Goal: Use online tool/utility: Utilize a website feature to perform a specific function

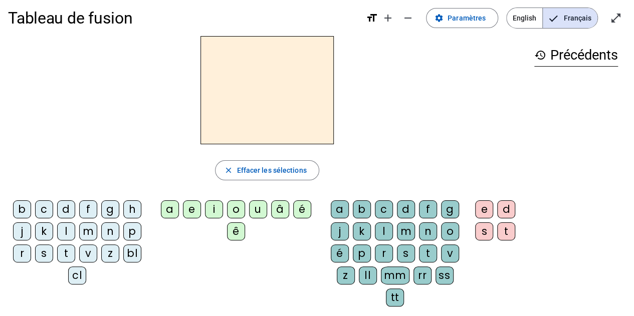
scroll to position [8, 0]
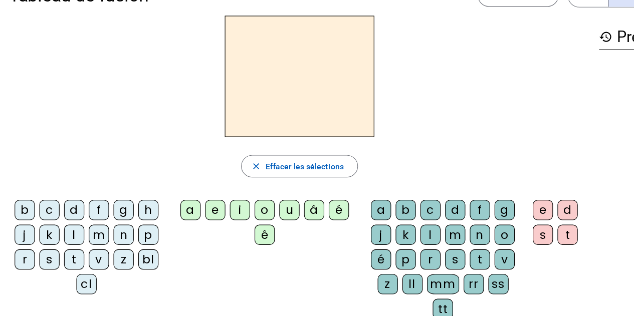
click at [42, 251] on div "s" at bounding box center [44, 254] width 18 height 18
click at [254, 208] on div "u" at bounding box center [258, 210] width 18 height 18
click at [385, 250] on div "r" at bounding box center [384, 254] width 18 height 18
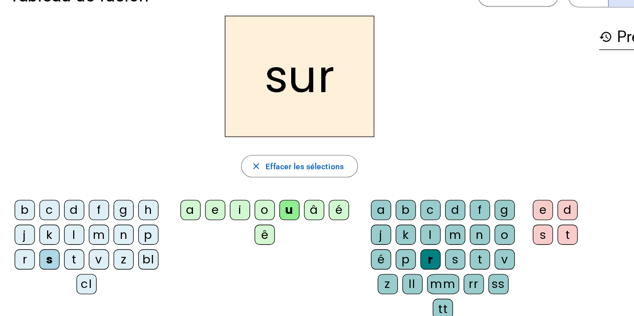
click at [90, 233] on div "m" at bounding box center [88, 232] width 18 height 18
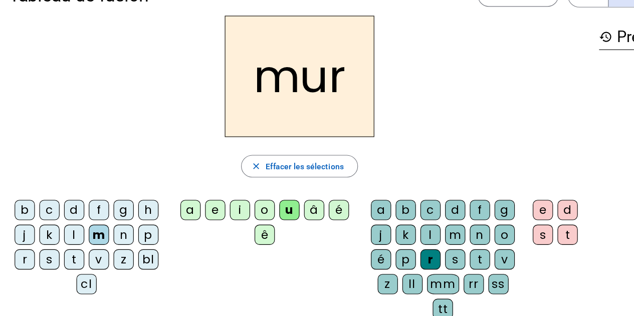
click at [131, 230] on div "p" at bounding box center [132, 232] width 18 height 18
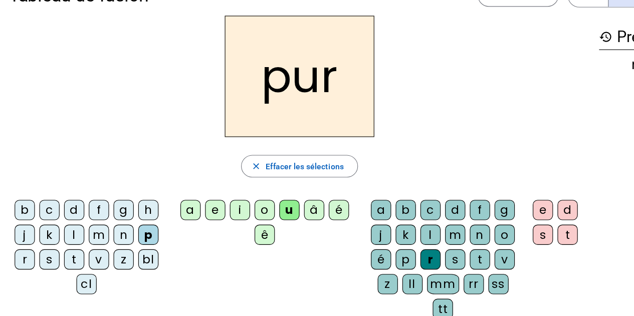
click at [168, 208] on div "a" at bounding box center [170, 210] width 18 height 18
click at [67, 254] on div "t" at bounding box center [66, 254] width 18 height 18
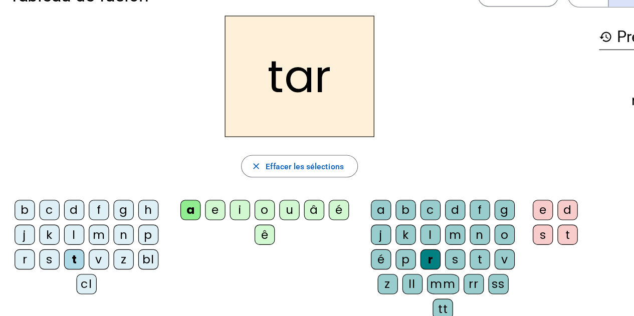
click at [507, 207] on div "d" at bounding box center [506, 210] width 18 height 18
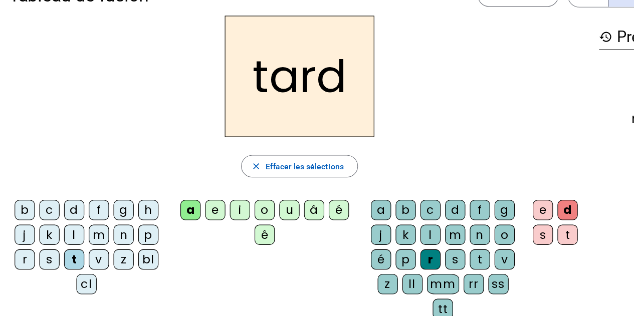
click at [235, 203] on div "o" at bounding box center [236, 210] width 18 height 18
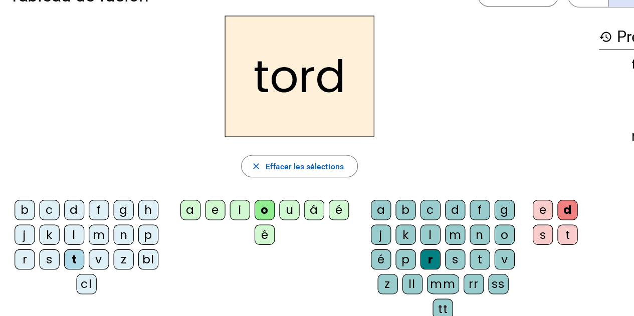
click at [65, 205] on div "d" at bounding box center [66, 210] width 18 height 18
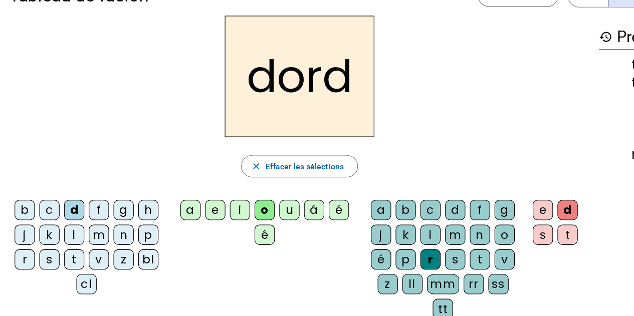
click at [505, 234] on div "t" at bounding box center [506, 232] width 18 height 18
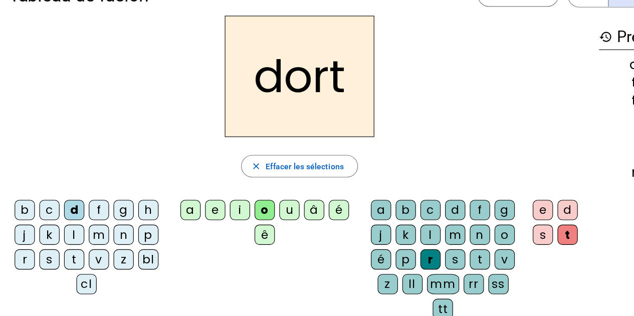
click at [48, 254] on div "s" at bounding box center [44, 254] width 18 height 18
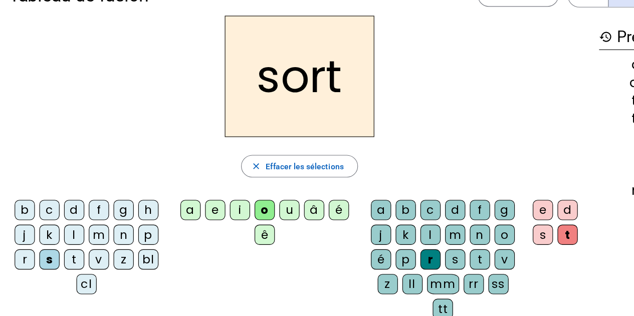
click at [85, 228] on div "m" at bounding box center [88, 232] width 18 height 18
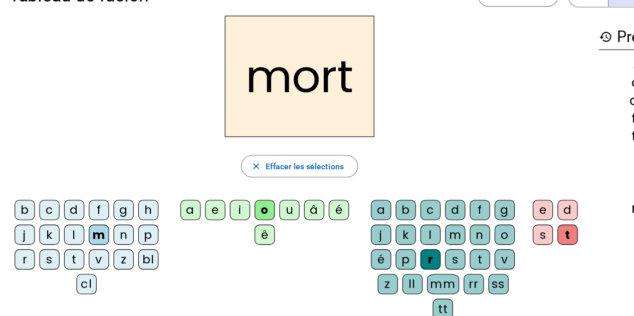
click at [89, 208] on div "f" at bounding box center [88, 210] width 18 height 18
